Goal: Transaction & Acquisition: Purchase product/service

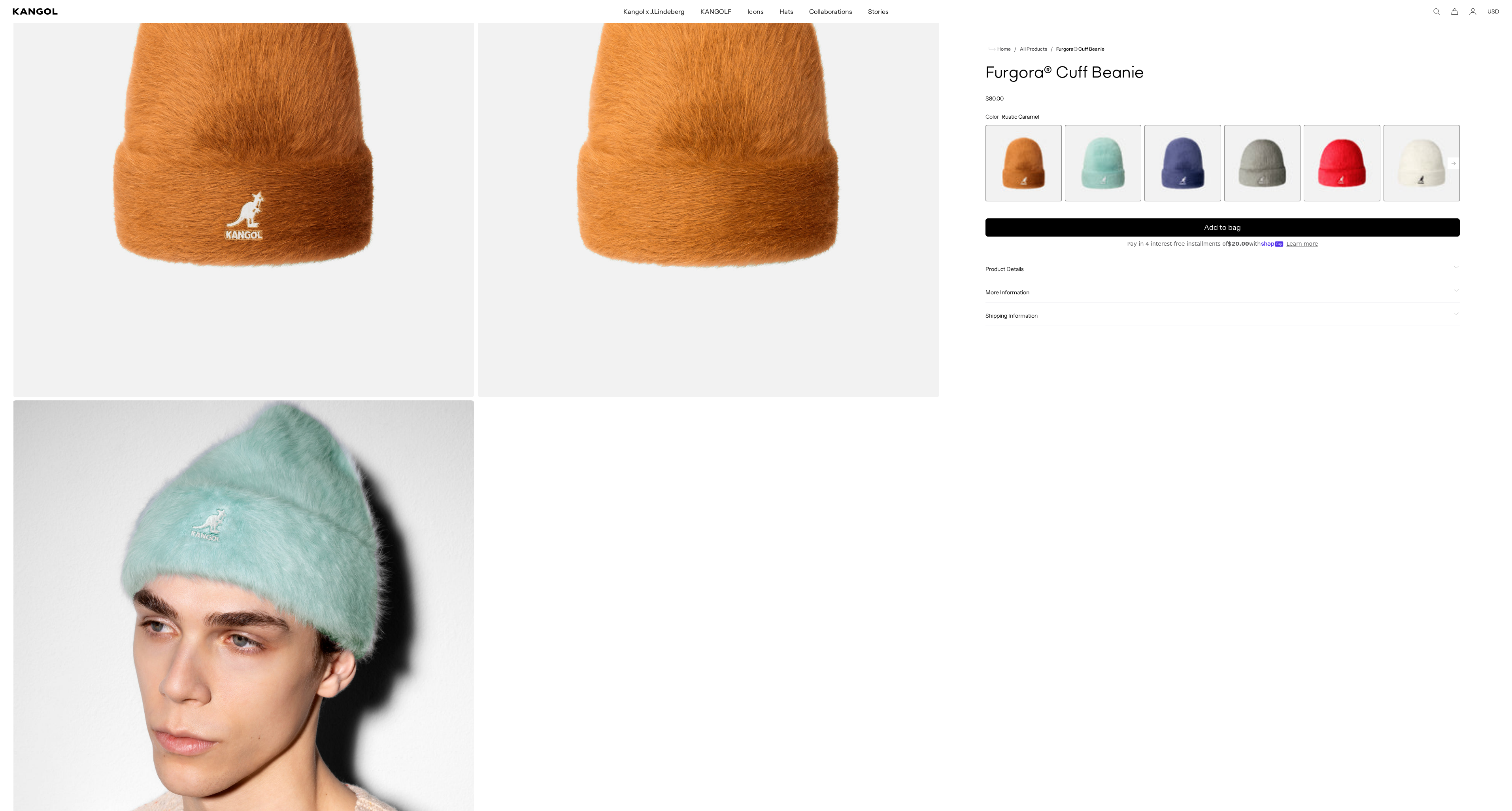
click at [1102, 171] on span "2 of 7" at bounding box center [1103, 163] width 76 height 76
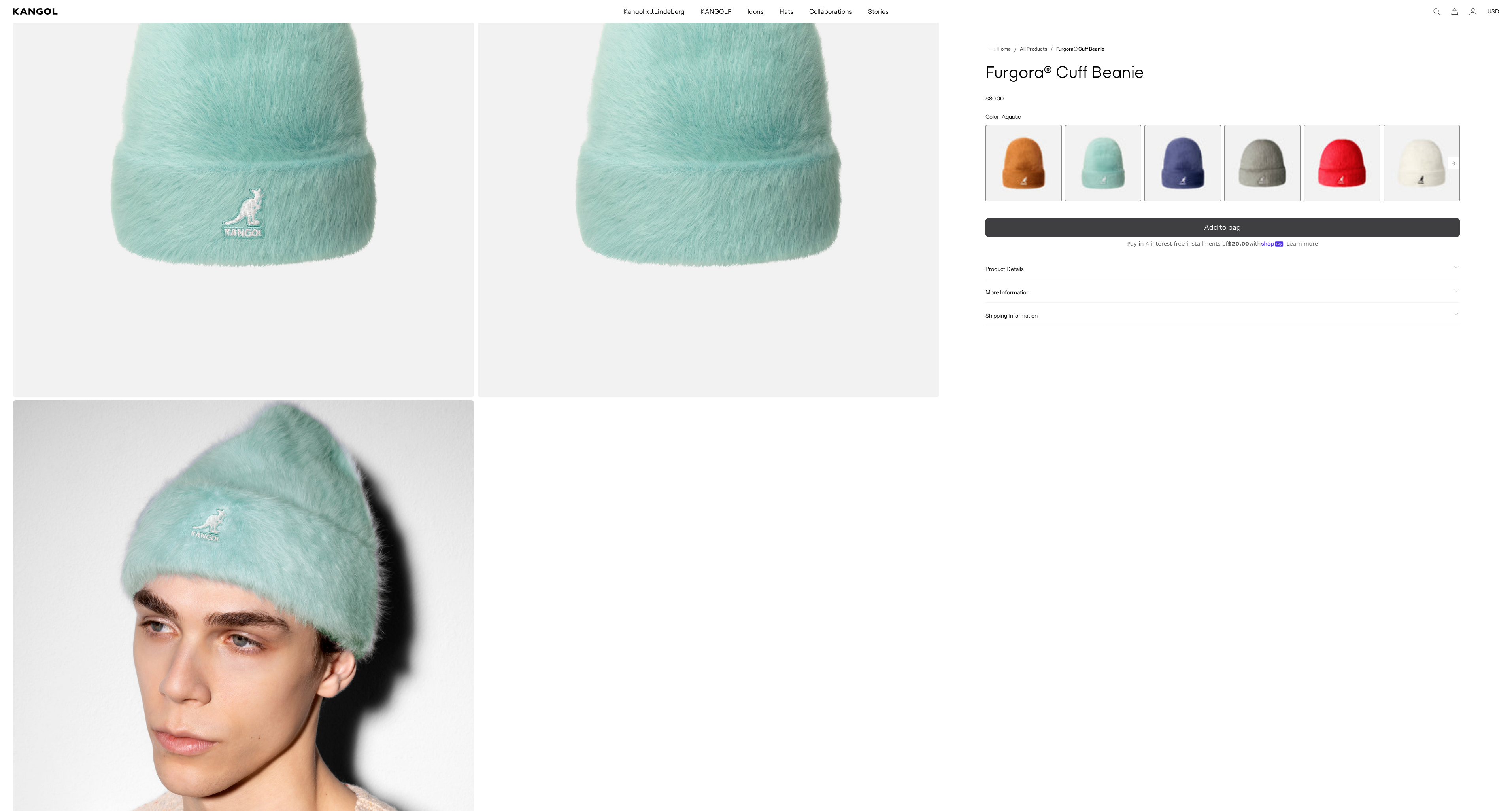
scroll to position [0, 163]
click at [1129, 233] on button "Add to bag" at bounding box center [1223, 228] width 475 height 18
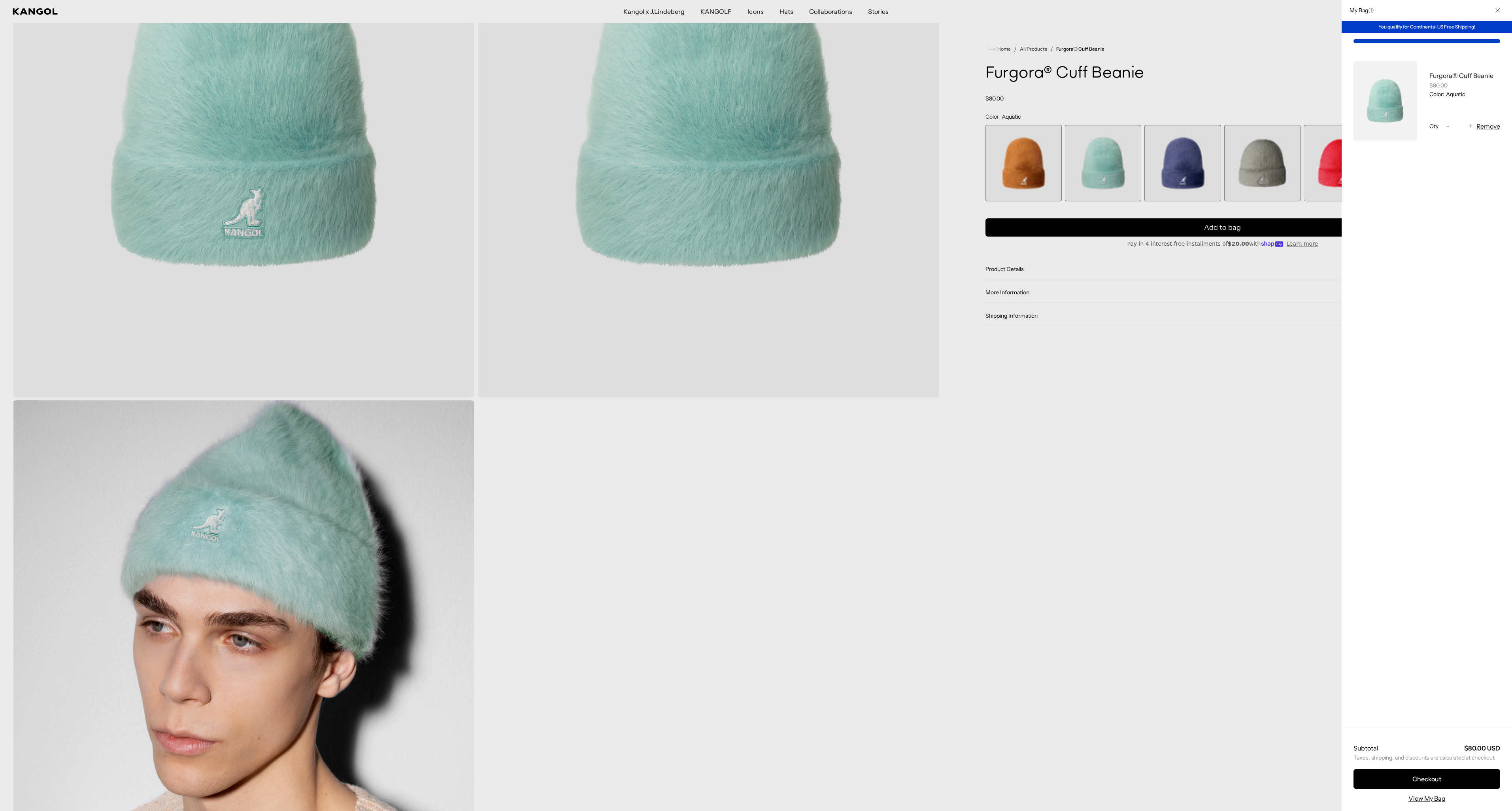
scroll to position [0, 0]
click at [1296, 380] on div at bounding box center [756, 406] width 1512 height 811
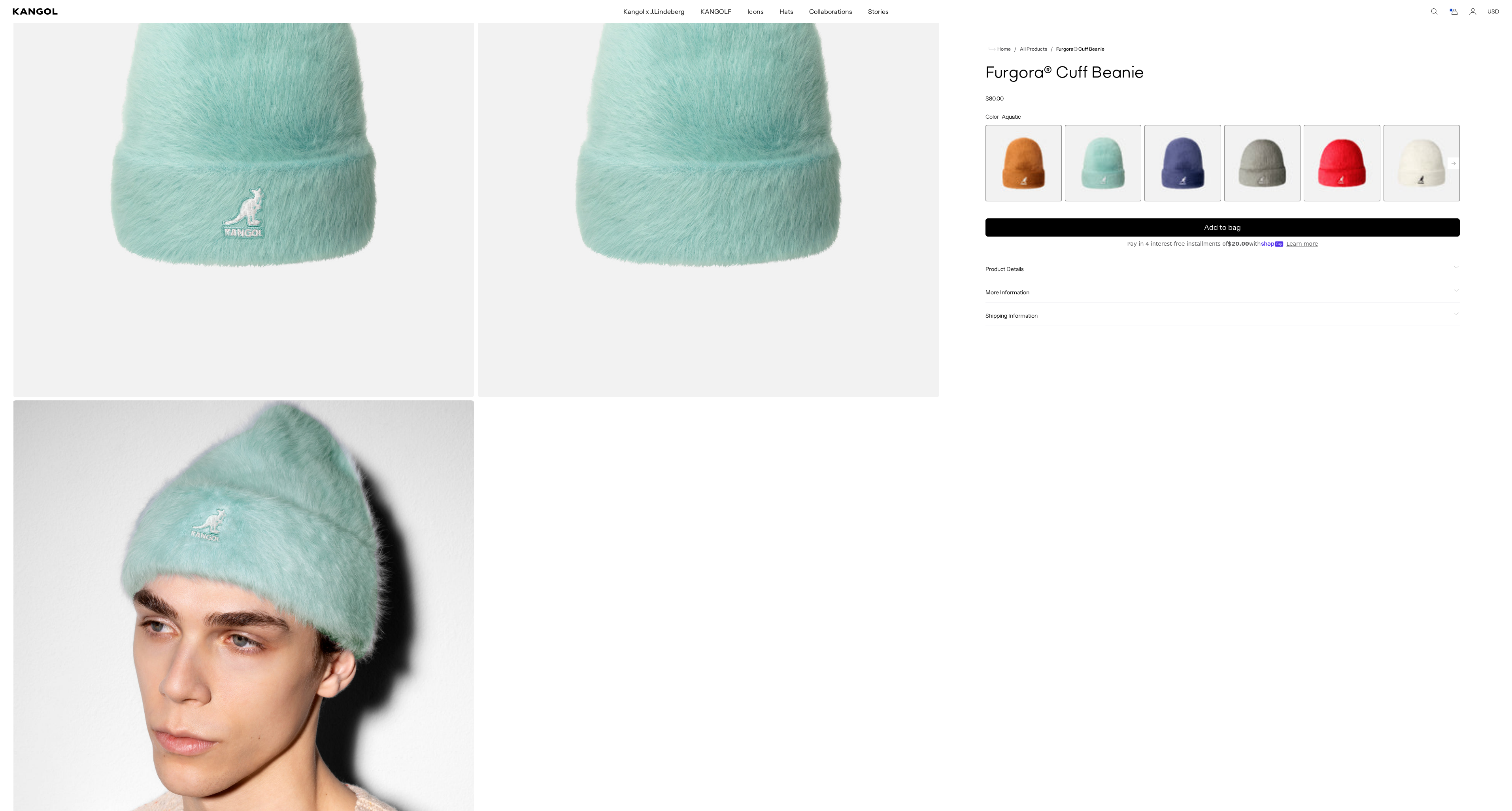
click at [1182, 173] on span "3 of 7" at bounding box center [1182, 163] width 76 height 76
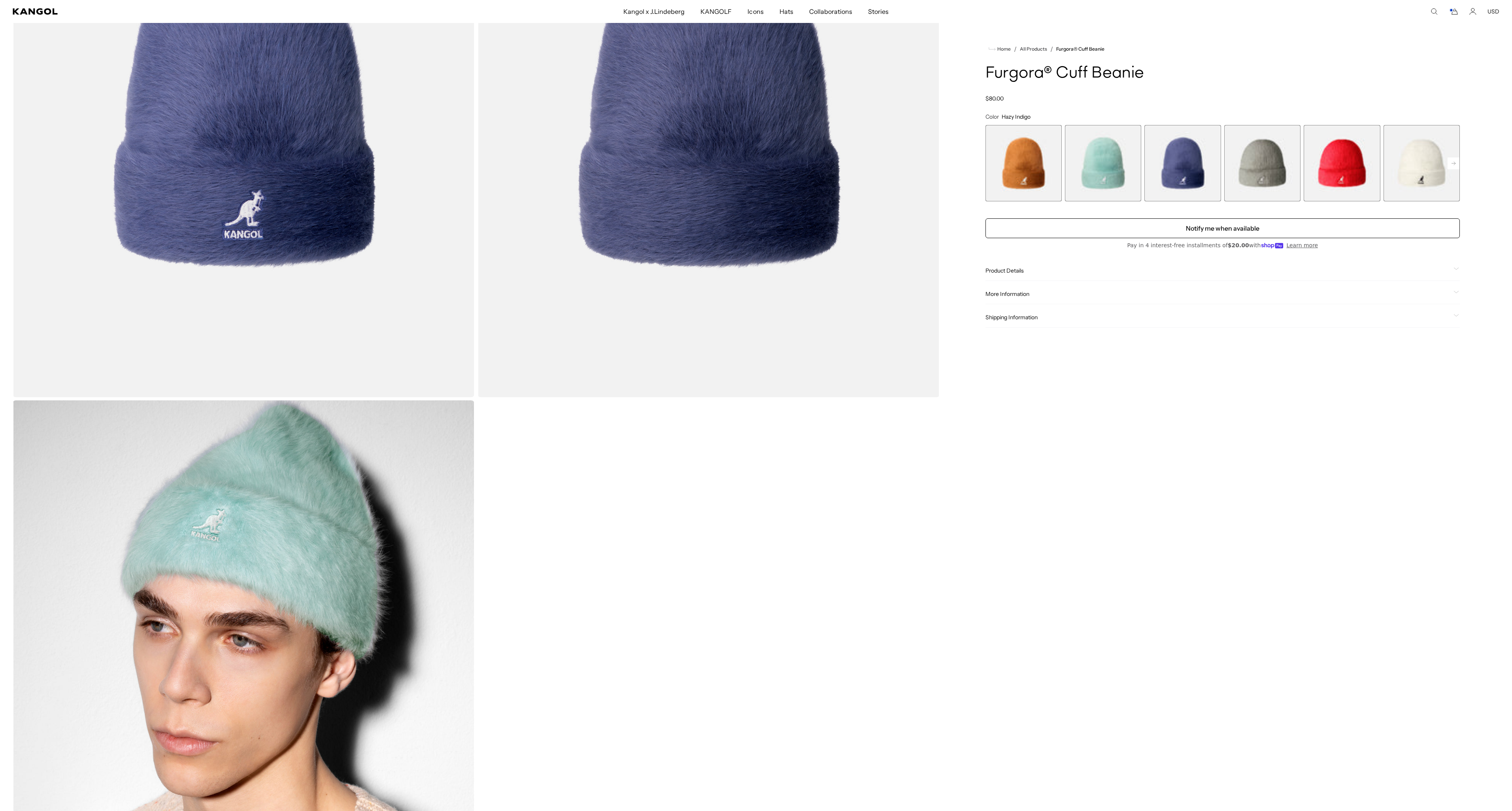
click at [1351, 164] on span "5 of 7" at bounding box center [1342, 163] width 76 height 76
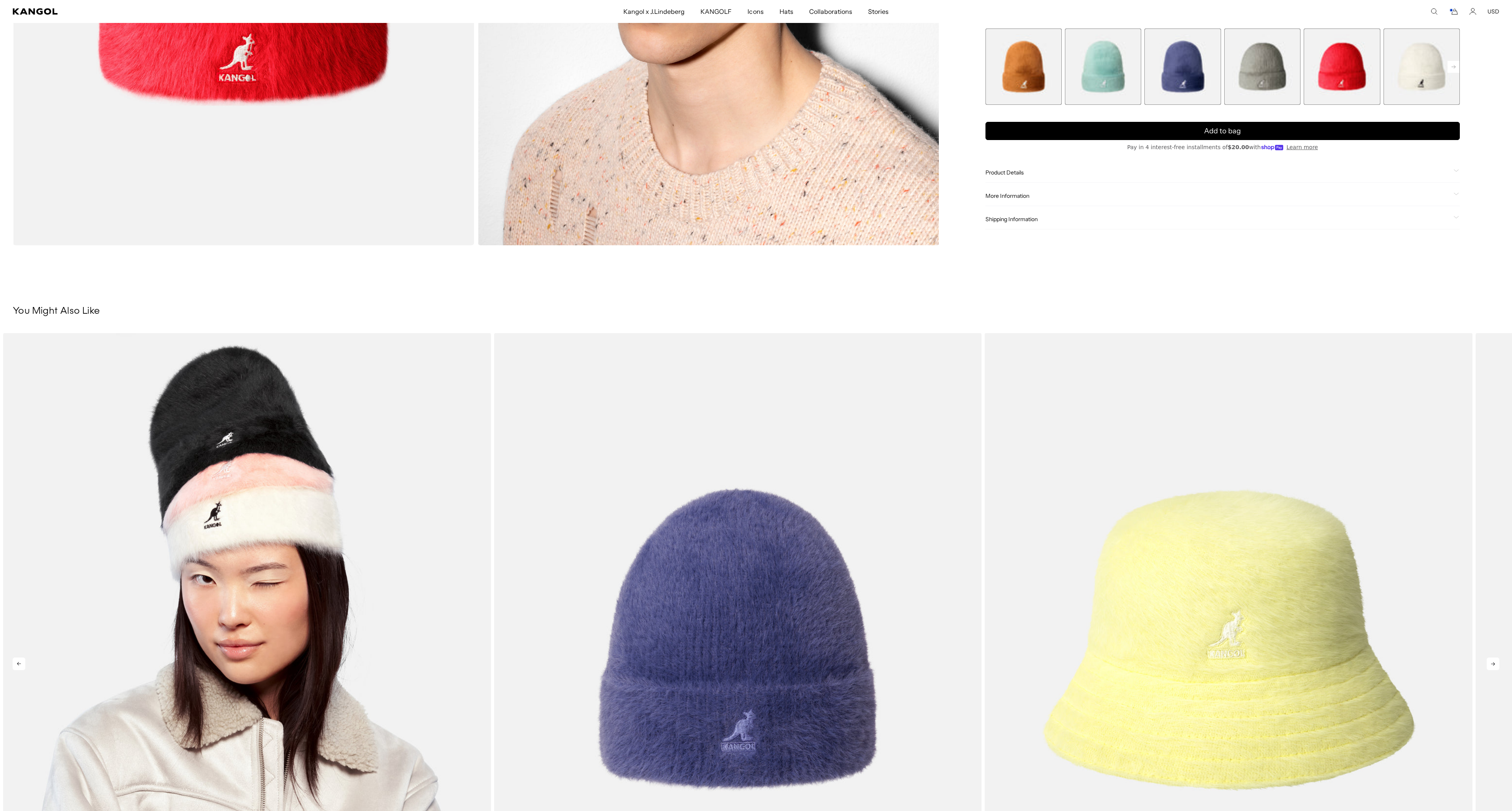
scroll to position [0, 163]
click at [321, 496] on img "1 of 5" at bounding box center [247, 639] width 488 height 613
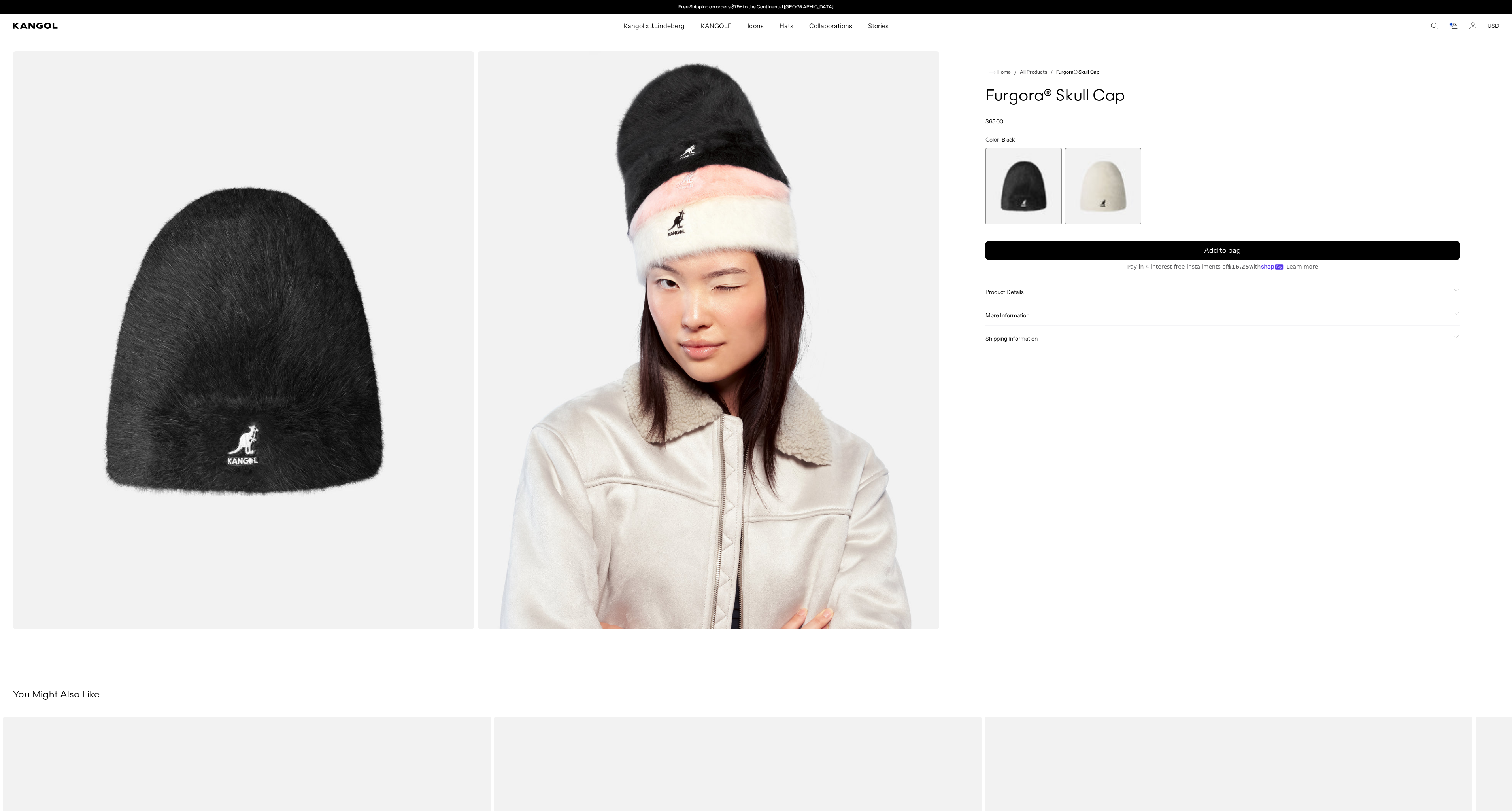
click at [1102, 195] on span "2 of 2" at bounding box center [1103, 186] width 76 height 76
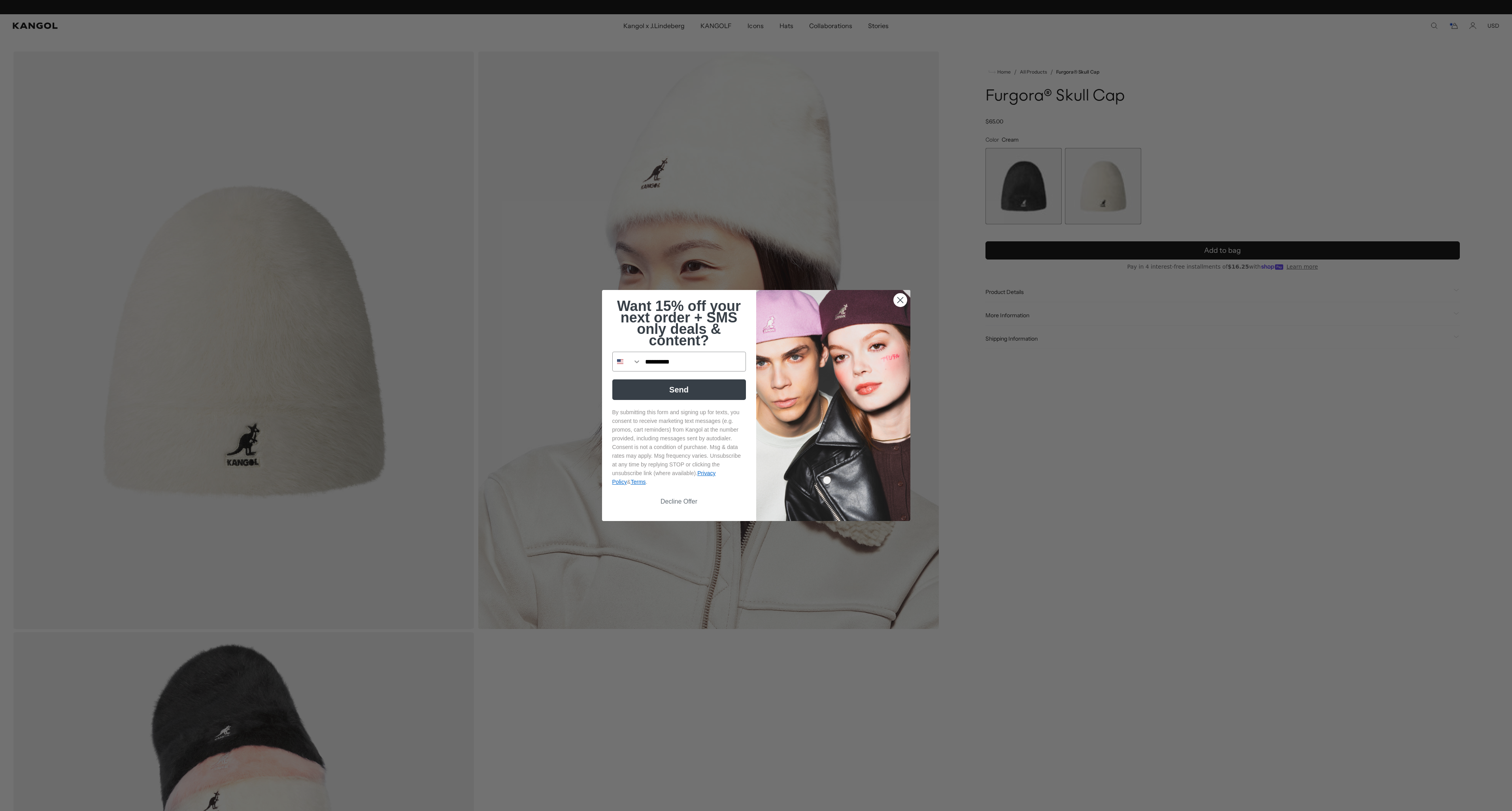
scroll to position [0, 163]
type input "**********"
click at [673, 387] on button "Send" at bounding box center [679, 390] width 134 height 21
click at [641, 363] on input "**********" at bounding box center [693, 361] width 104 height 19
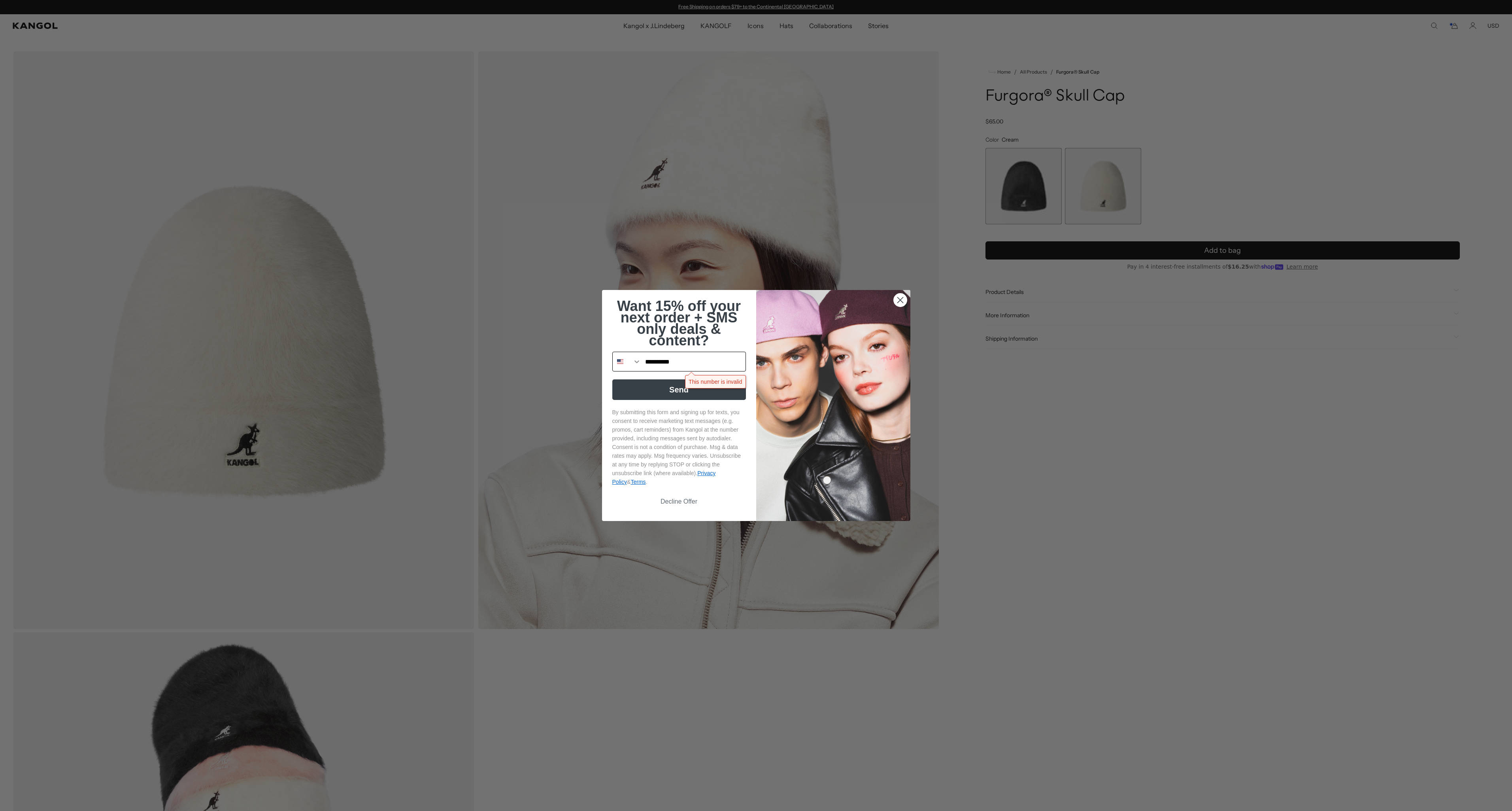
click at [636, 363] on icon "Search Countries" at bounding box center [637, 361] width 5 height 3
click at [641, 427] on div "Australia +61" at bounding box center [679, 422] width 133 height 13
click at [693, 393] on button "Send" at bounding box center [679, 390] width 134 height 21
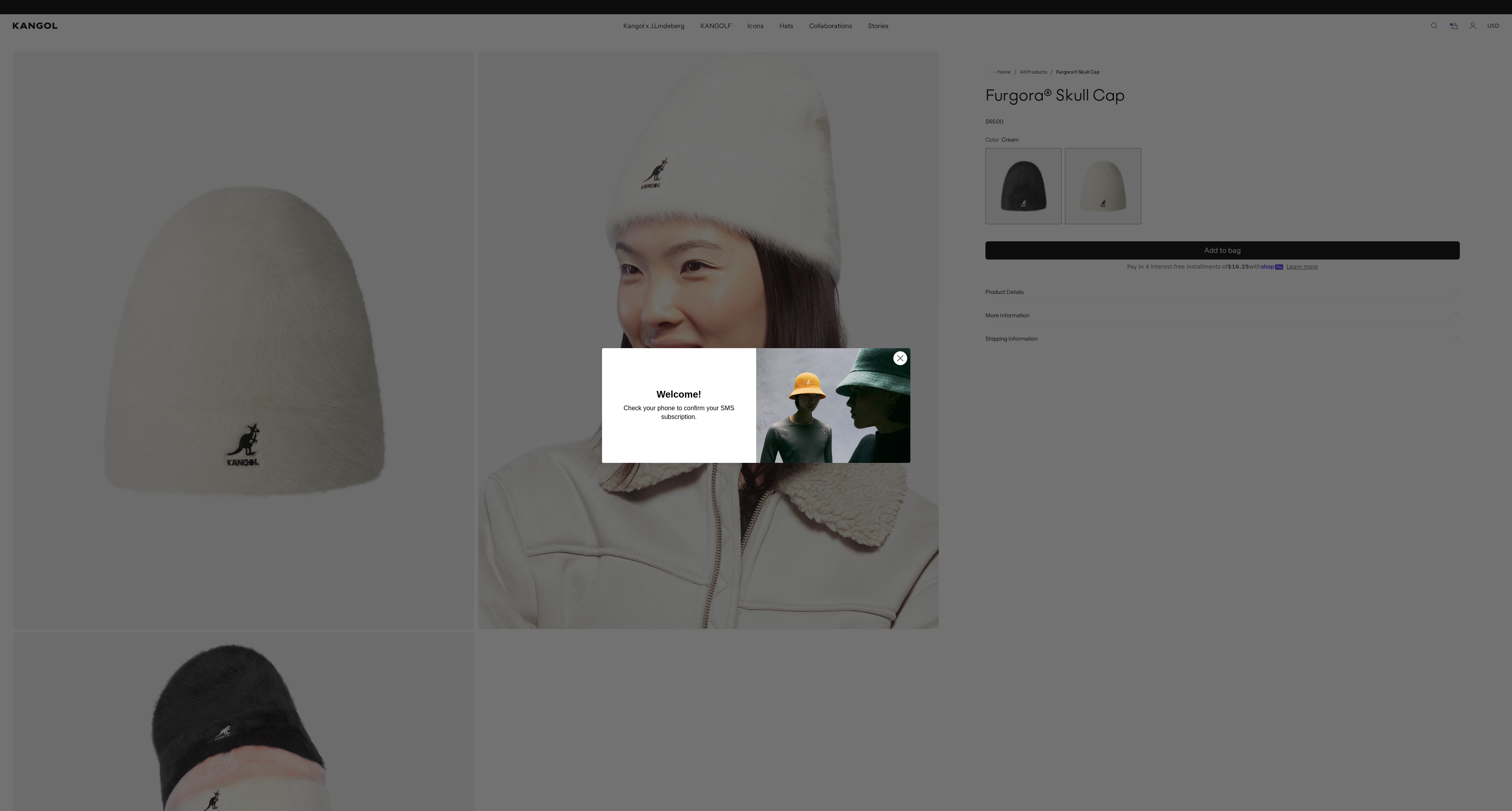
scroll to position [0, 163]
click at [903, 361] on icon "Close dialog" at bounding box center [900, 358] width 6 height 6
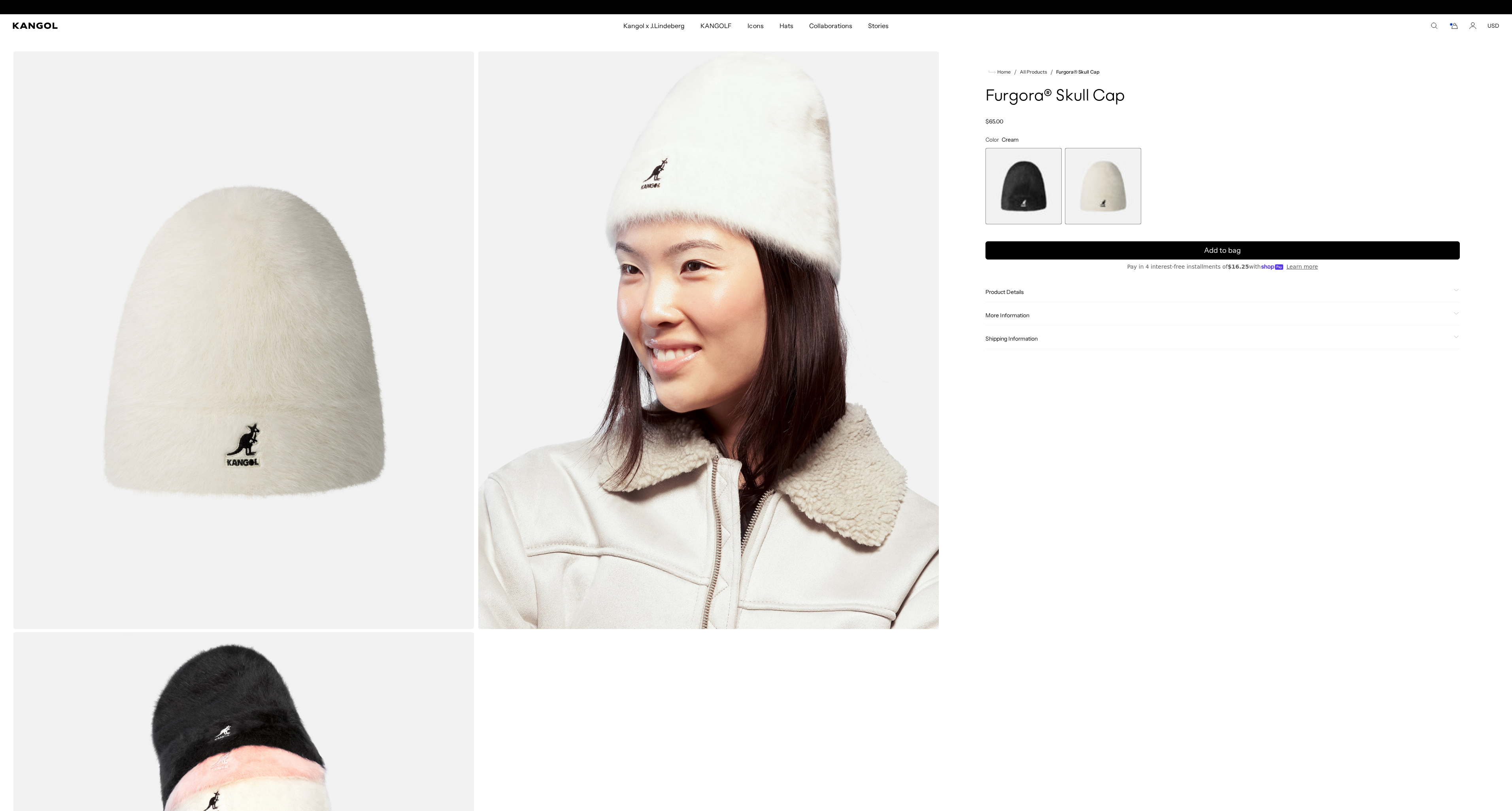
scroll to position [0, 0]
click at [1111, 185] on span "2 of 2" at bounding box center [1103, 186] width 76 height 76
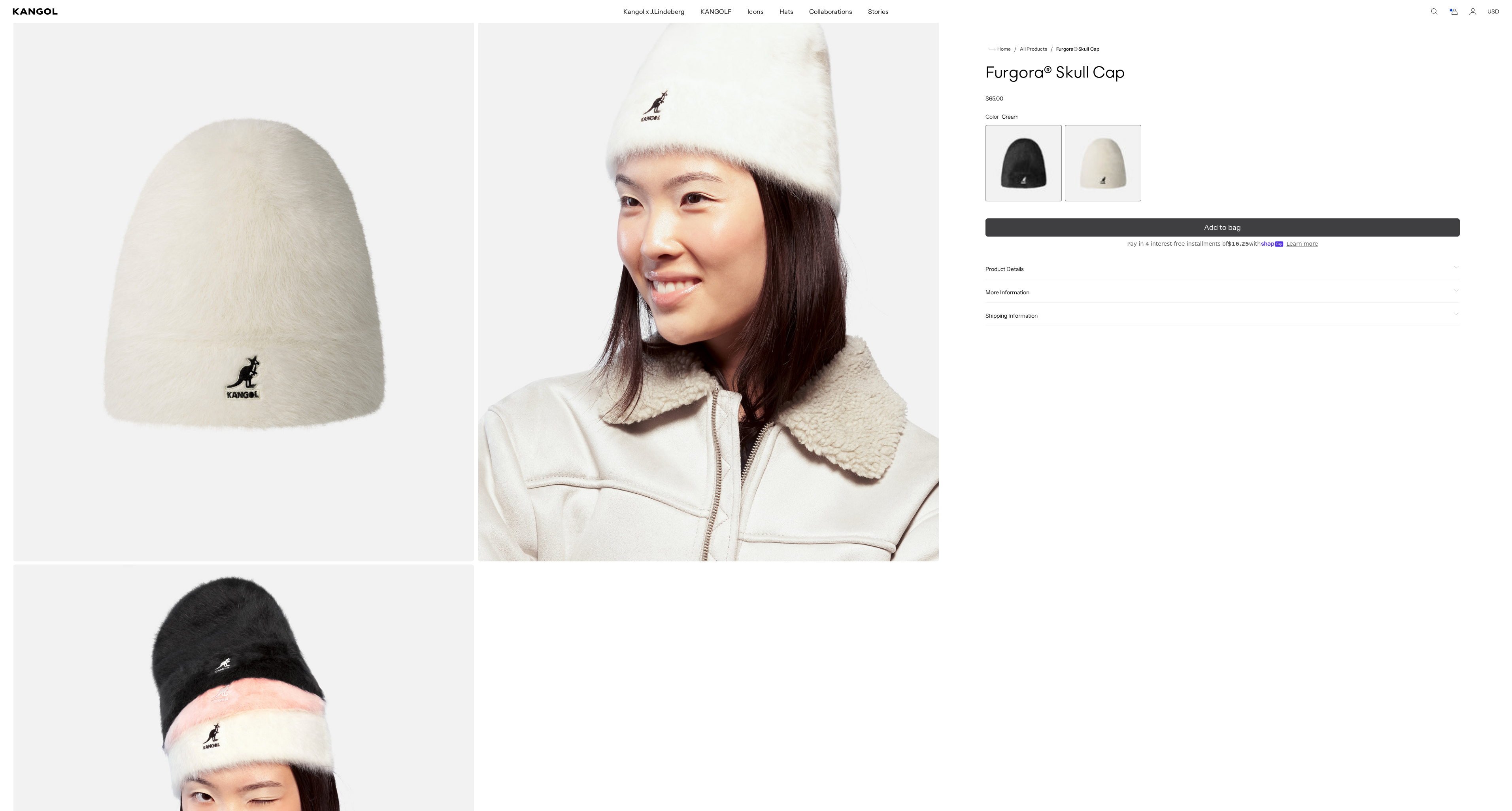
scroll to position [0, 163]
click at [1009, 171] on span "1 of 2" at bounding box center [1023, 163] width 76 height 76
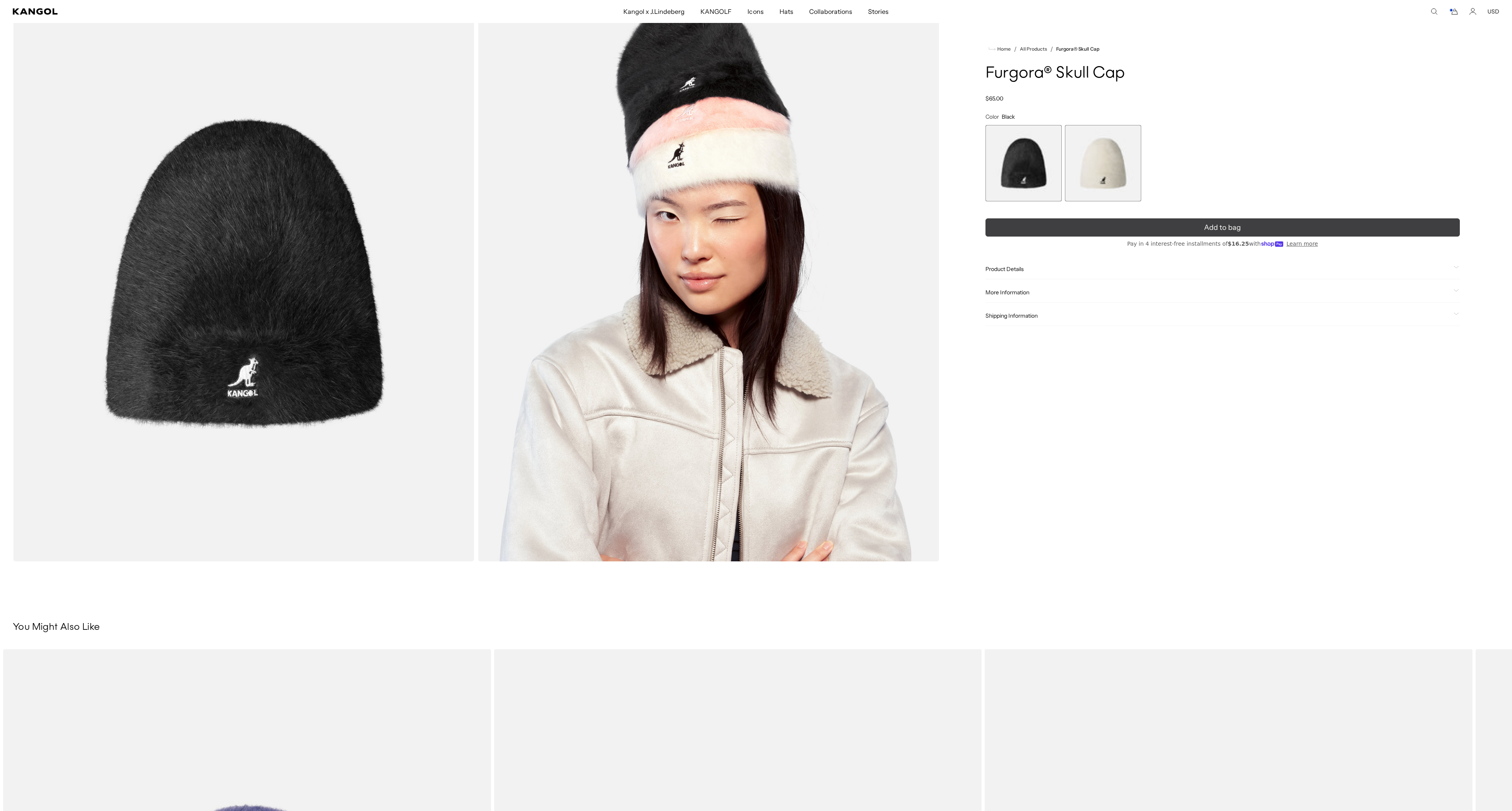
click at [1183, 229] on button "Add to bag" at bounding box center [1223, 228] width 475 height 18
